Goal: Complete application form

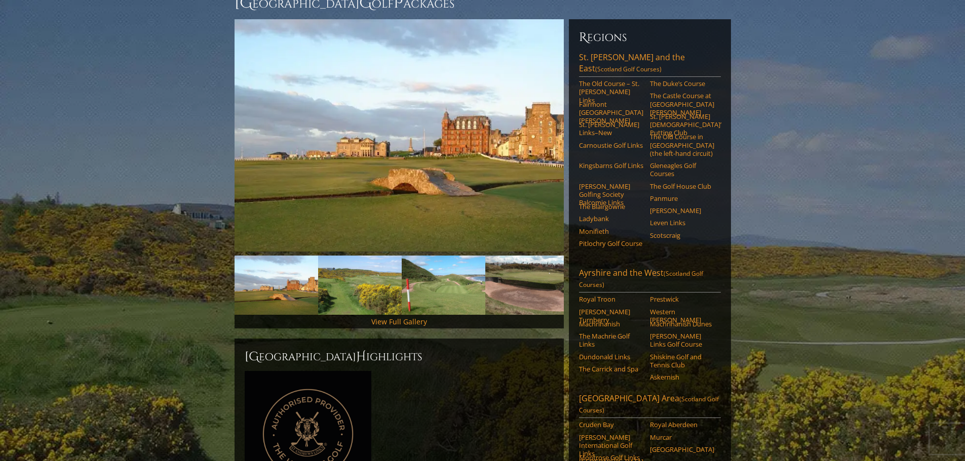
scroll to position [51, 0]
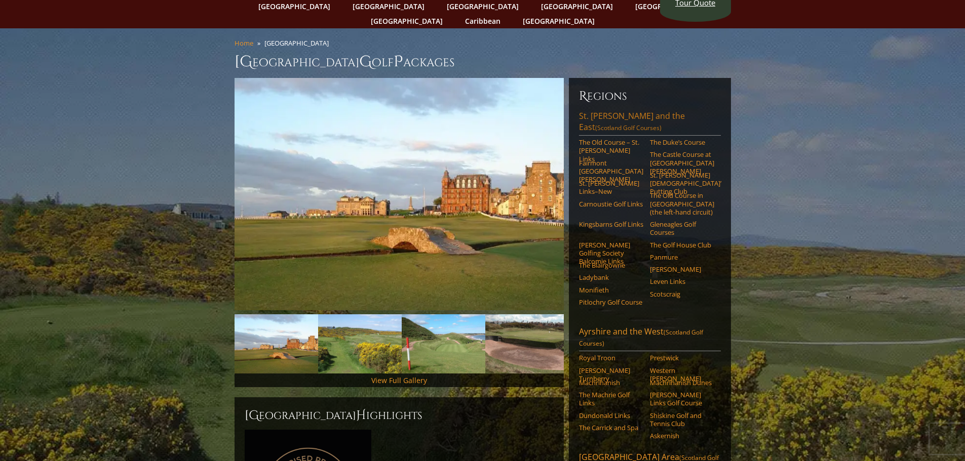
click at [642, 110] on link "St. Andrews and the East (Scotland Golf Courses)" at bounding box center [650, 122] width 142 height 25
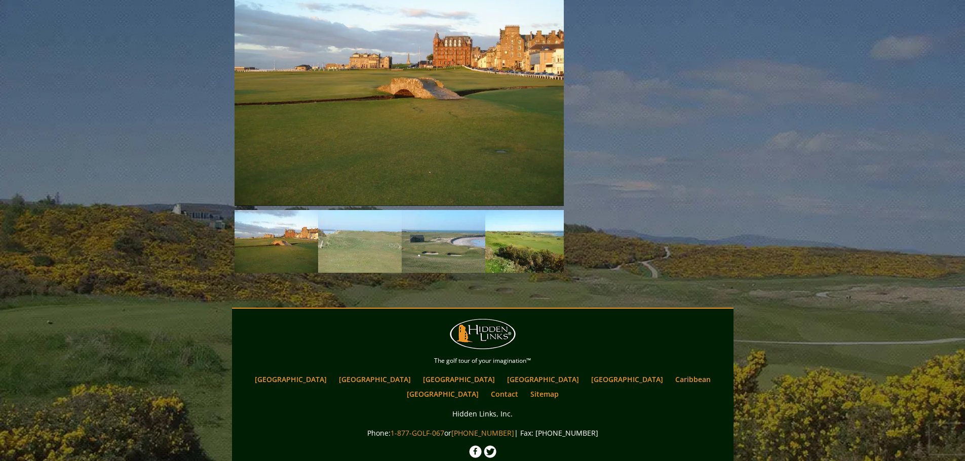
scroll to position [1613, 0]
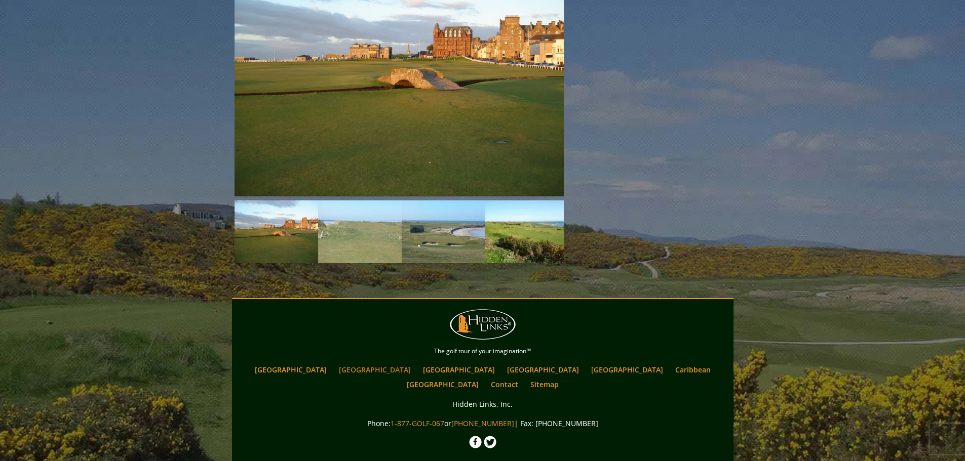
click at [377, 363] on link "[GEOGRAPHIC_DATA]" at bounding box center [375, 370] width 82 height 15
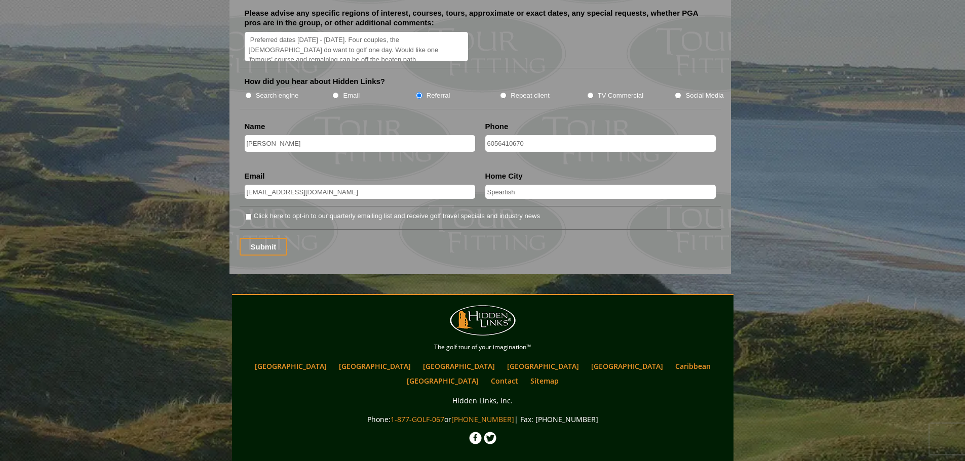
scroll to position [1317, 0]
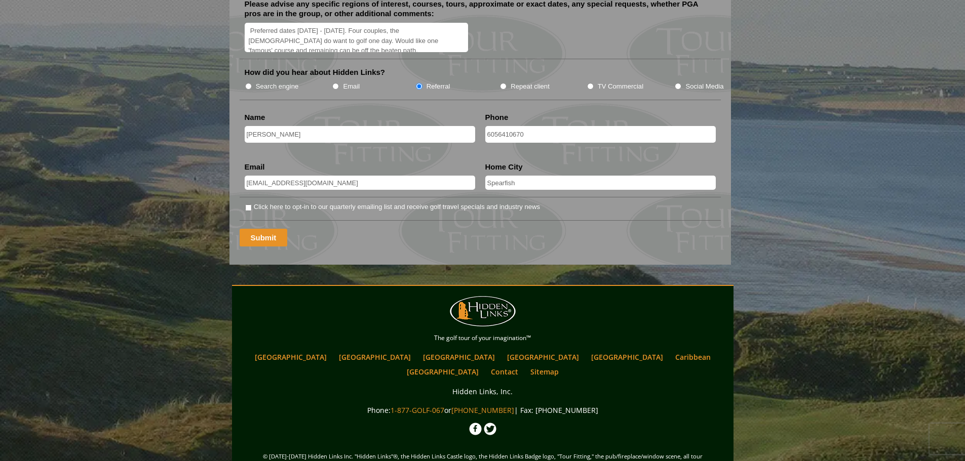
click at [268, 229] on input "Submit" at bounding box center [264, 238] width 48 height 18
